Goal: Information Seeking & Learning: Stay updated

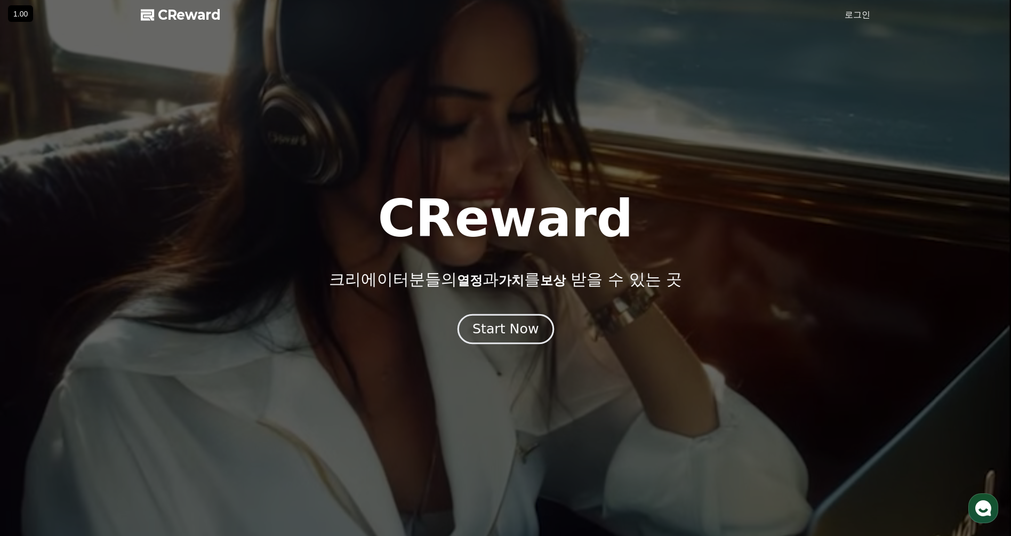
click at [514, 325] on div "Start Now" at bounding box center [505, 329] width 66 height 18
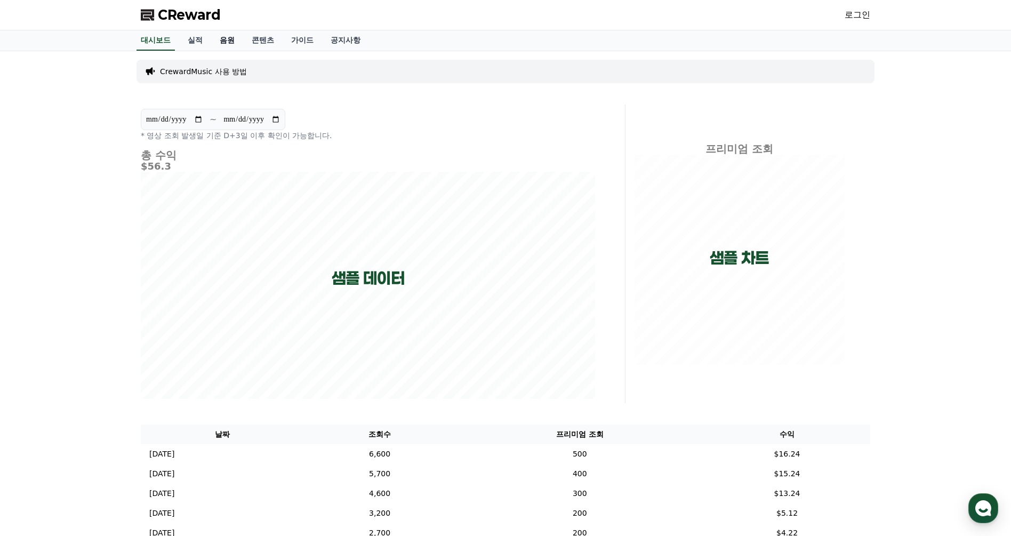
click at [229, 37] on link "음원" at bounding box center [227, 40] width 32 height 20
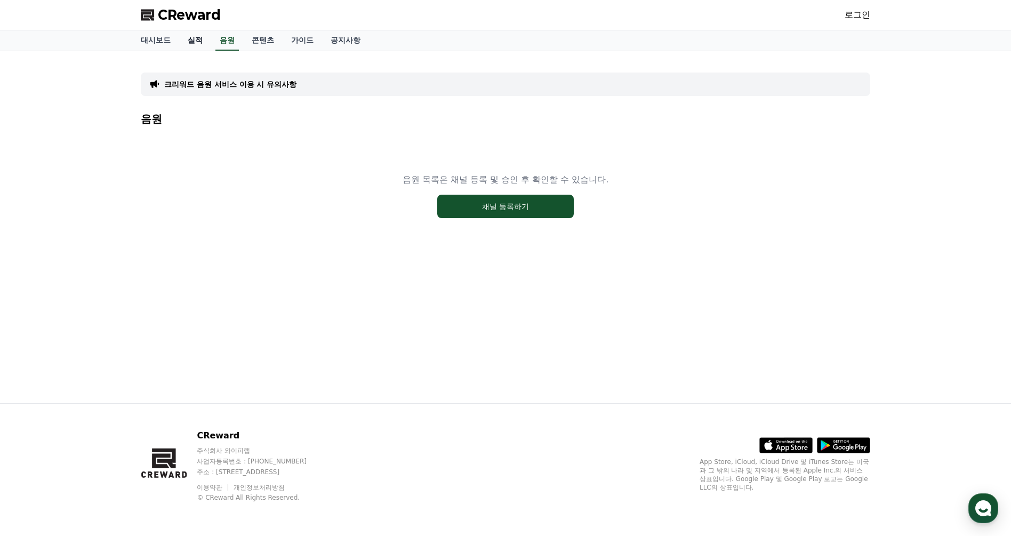
click at [200, 36] on link "실적" at bounding box center [195, 40] width 32 height 20
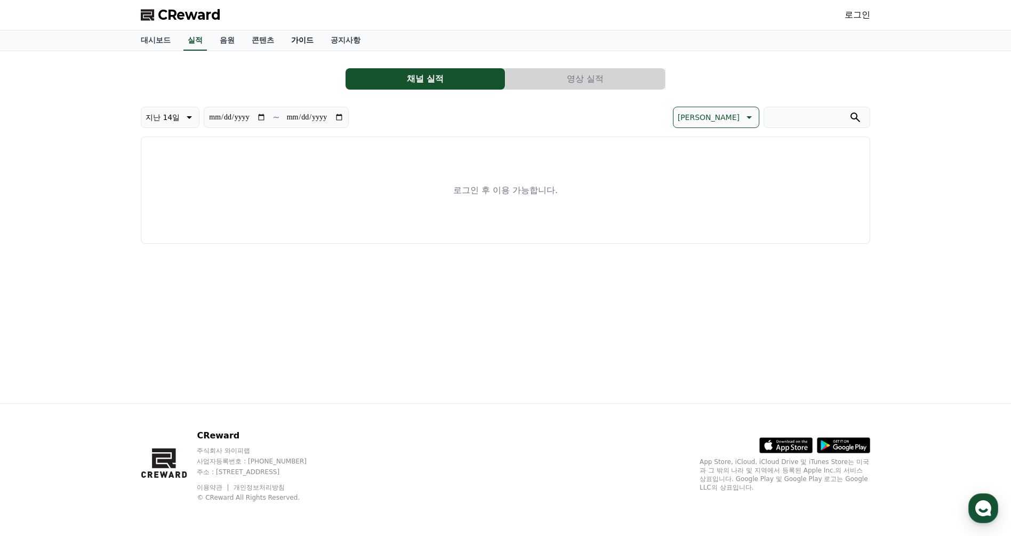
click at [302, 39] on link "가이드" at bounding box center [302, 40] width 39 height 20
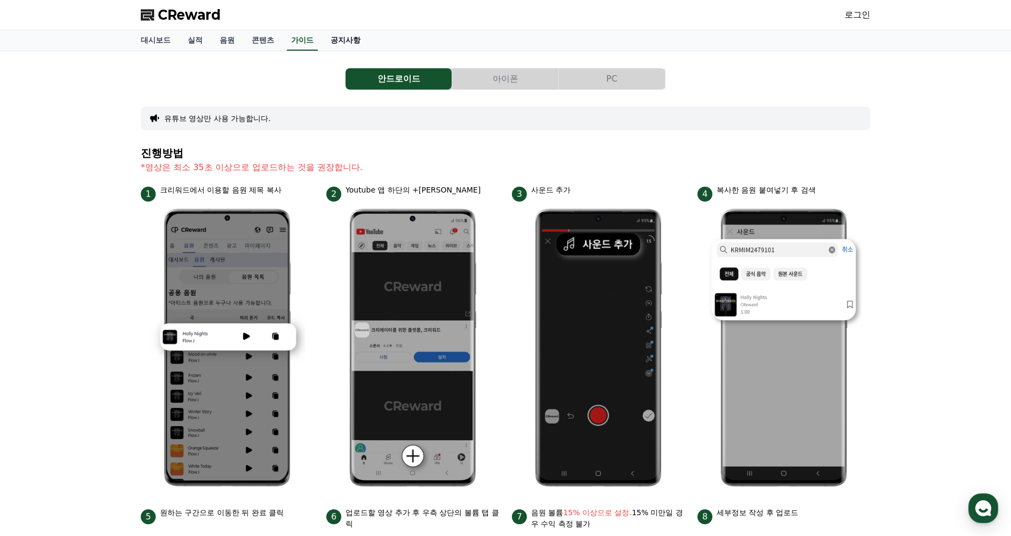
click at [354, 39] on link "공지사항" at bounding box center [345, 40] width 47 height 20
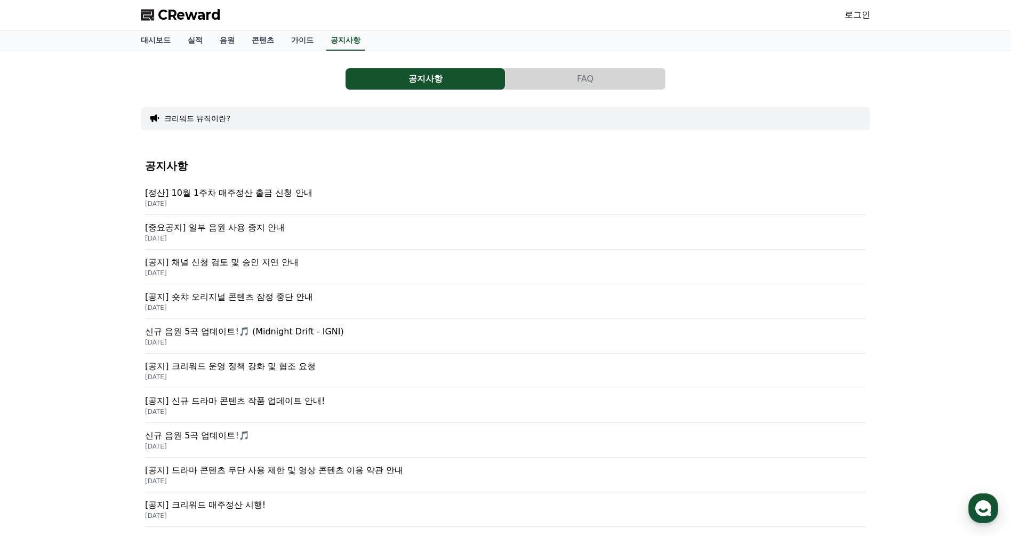
click at [251, 224] on p "[중요공지] 일부 음원 사용 중지 안내" at bounding box center [505, 227] width 721 height 13
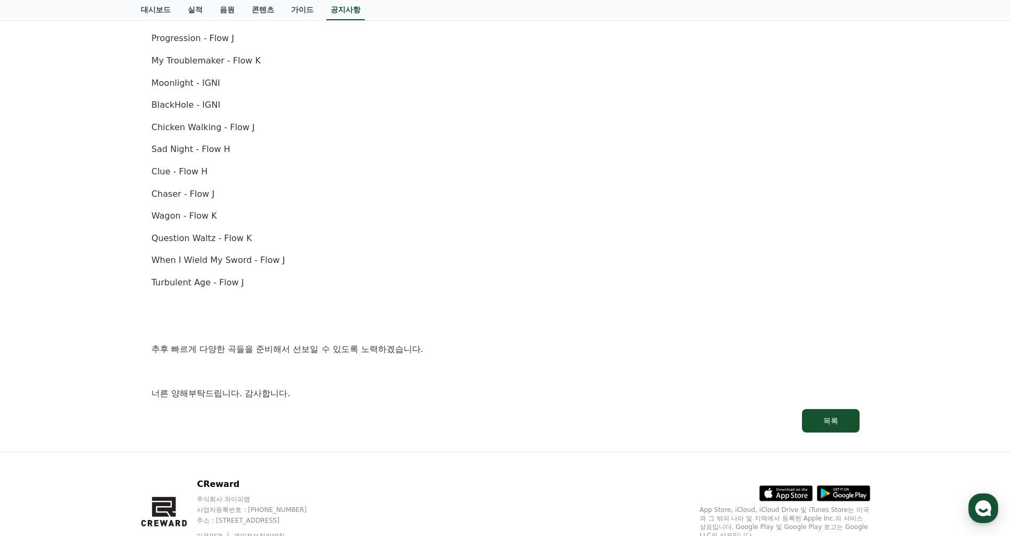
scroll to position [622, 0]
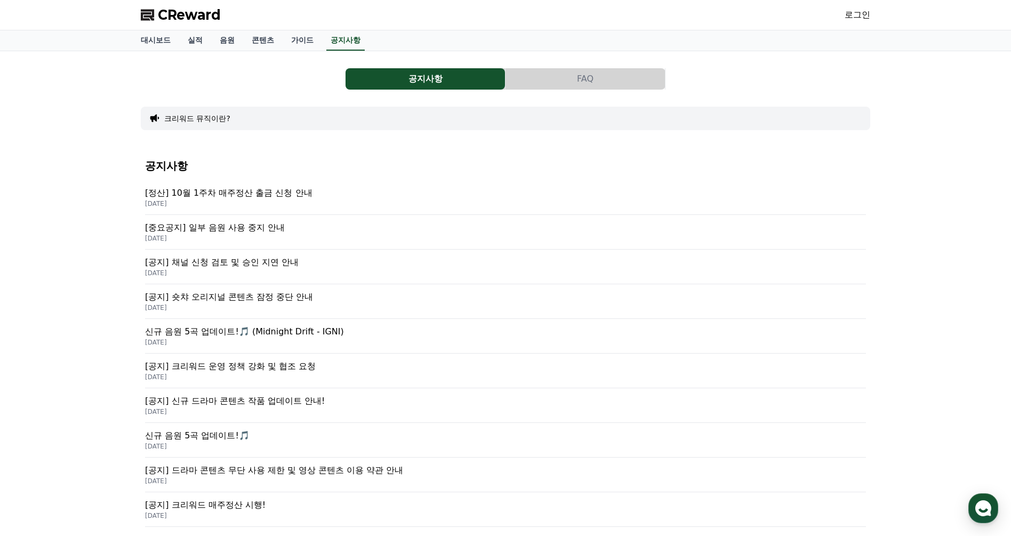
click at [587, 79] on button "FAQ" at bounding box center [585, 78] width 159 height 21
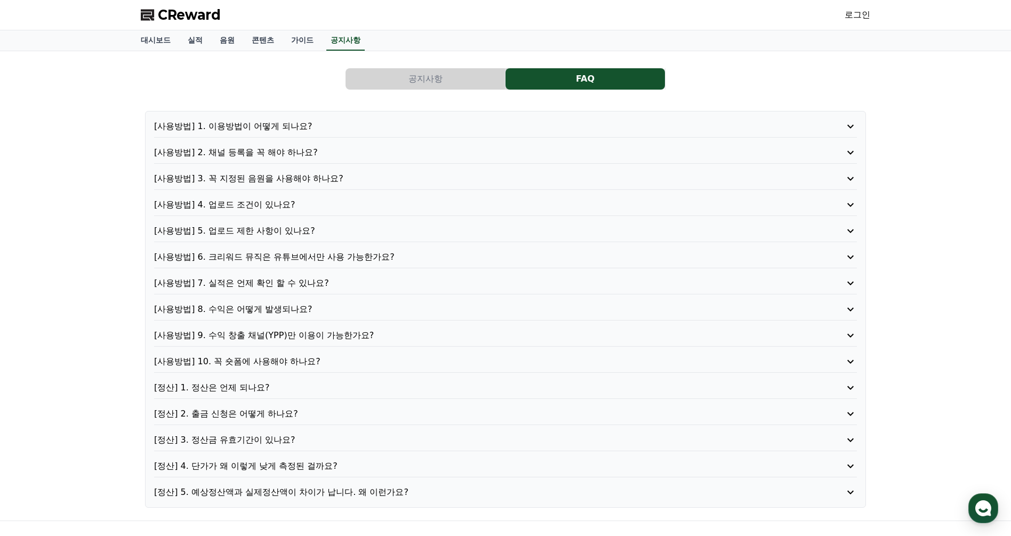
click at [430, 78] on button "공지사항" at bounding box center [425, 78] width 159 height 21
